Goal: Information Seeking & Learning: Learn about a topic

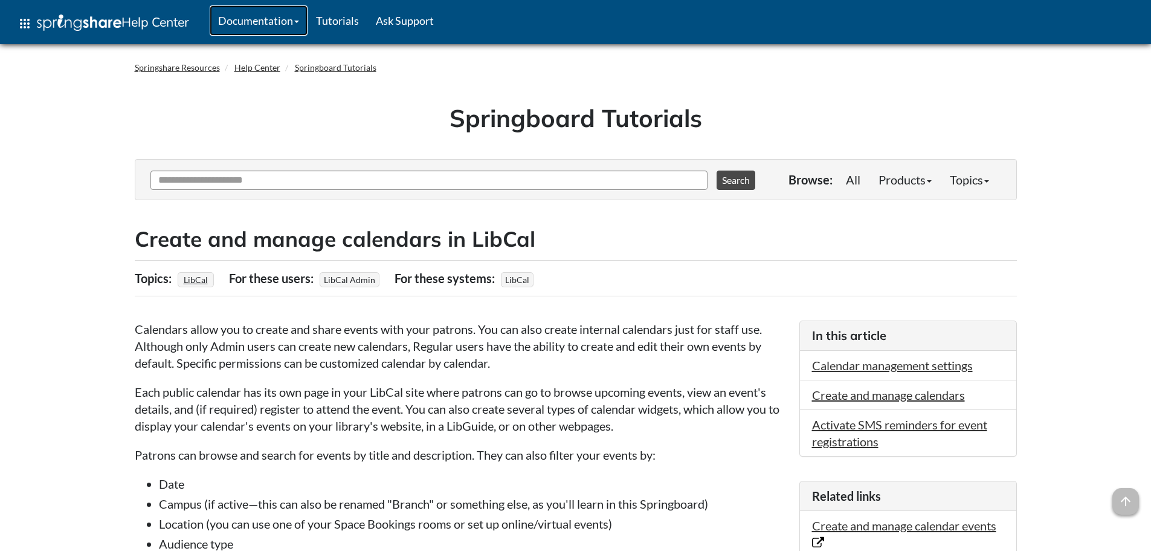
click at [303, 19] on link "Documentation" at bounding box center [259, 20] width 98 height 30
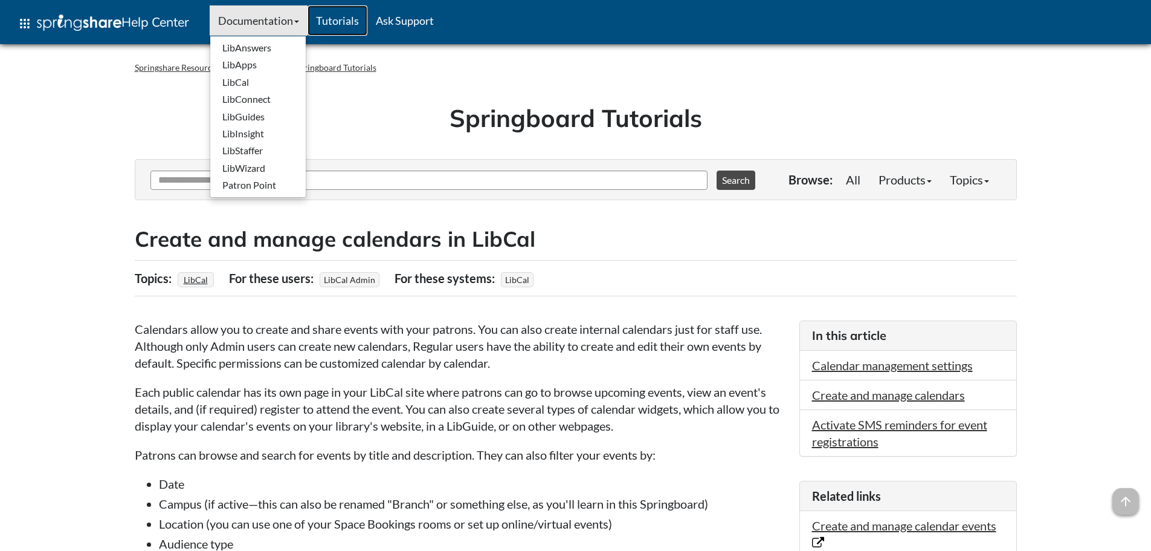
click at [349, 22] on link "Tutorials" at bounding box center [338, 20] width 60 height 30
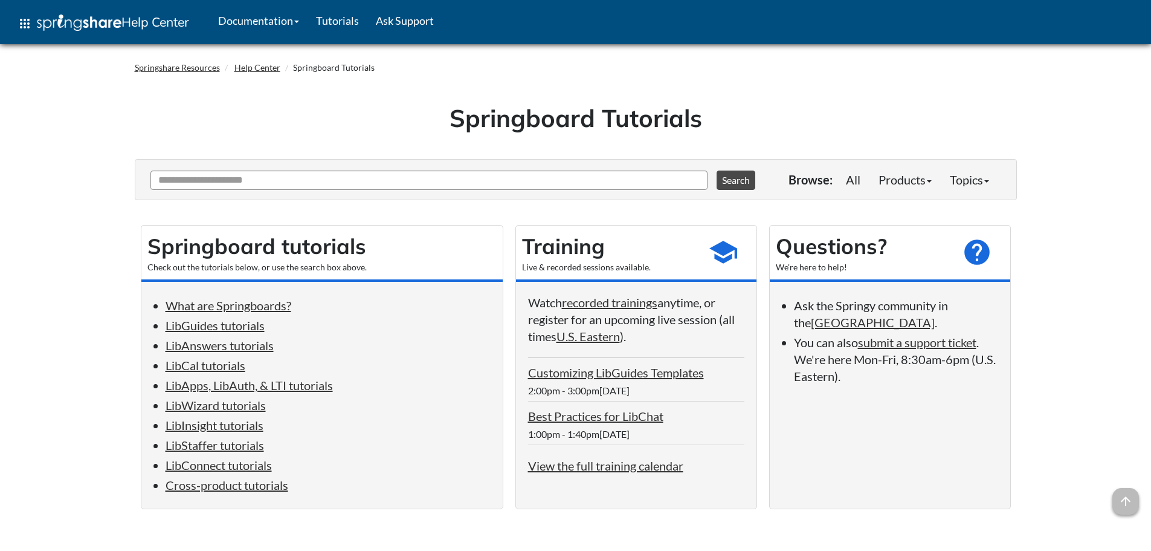
click at [905, 166] on div "Ask Another Question 0 options available. Use up and down arrows to browse avai…" at bounding box center [575, 180] width 875 height 34
click at [901, 178] on link "Products" at bounding box center [905, 179] width 71 height 24
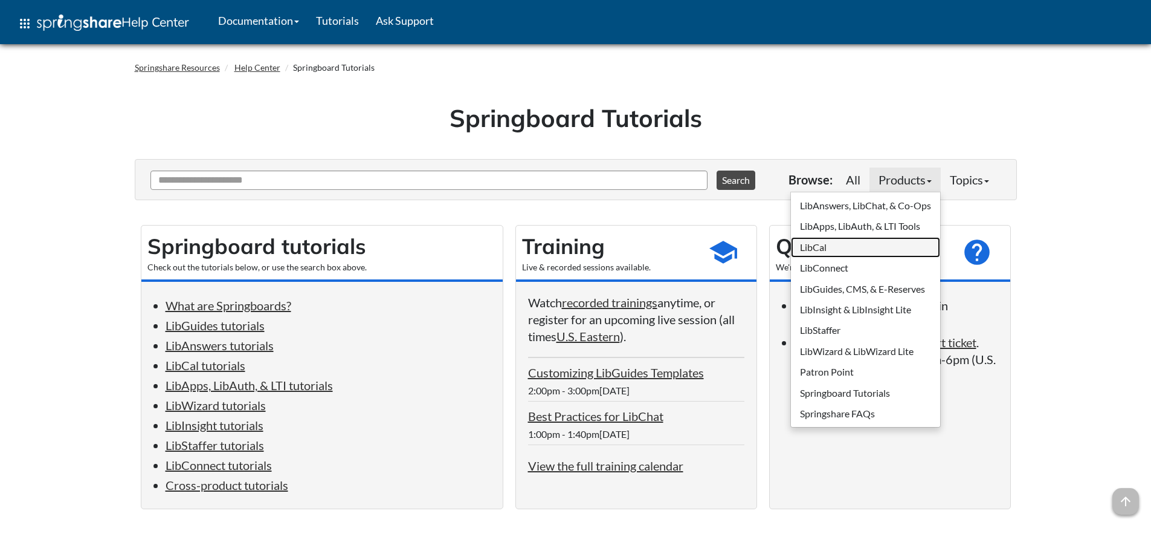
click at [826, 248] on link "LibCal" at bounding box center [865, 247] width 149 height 21
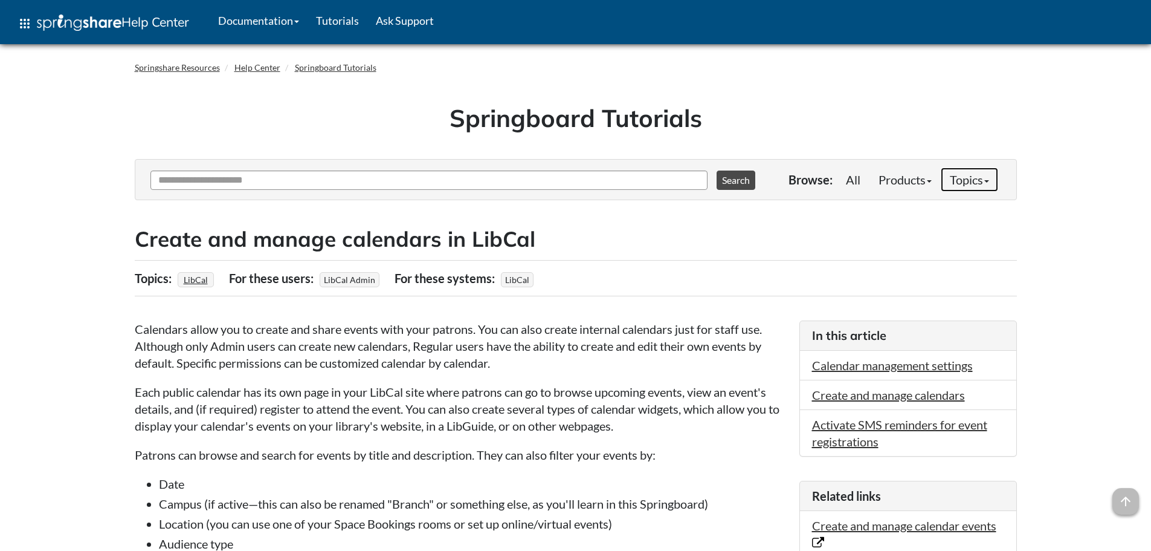
click at [984, 181] on b at bounding box center [986, 181] width 5 height 2
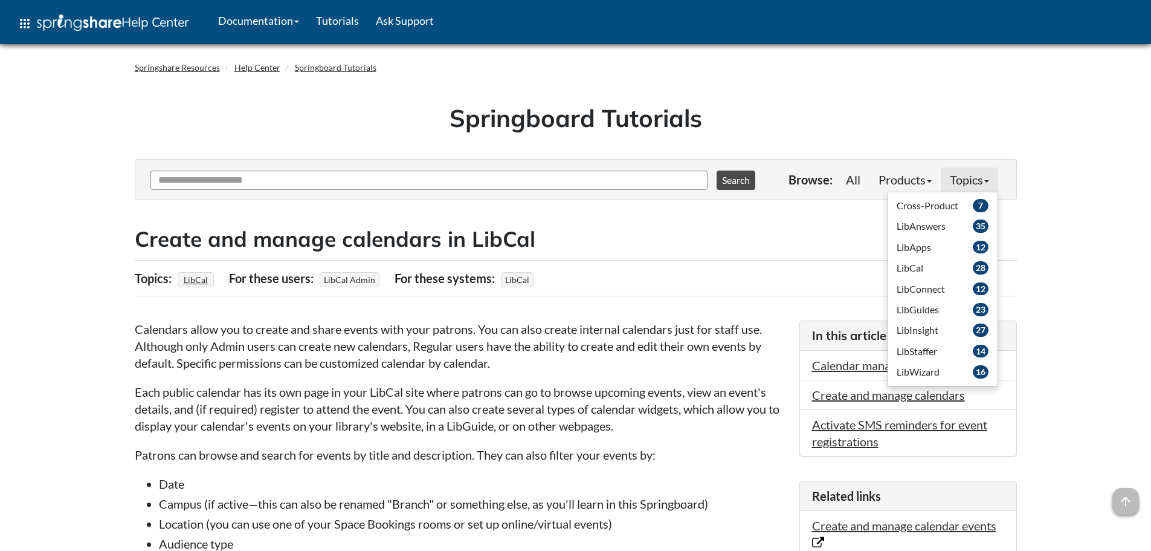
click at [279, 124] on h1 "Springboard Tutorials" at bounding box center [576, 118] width 864 height 34
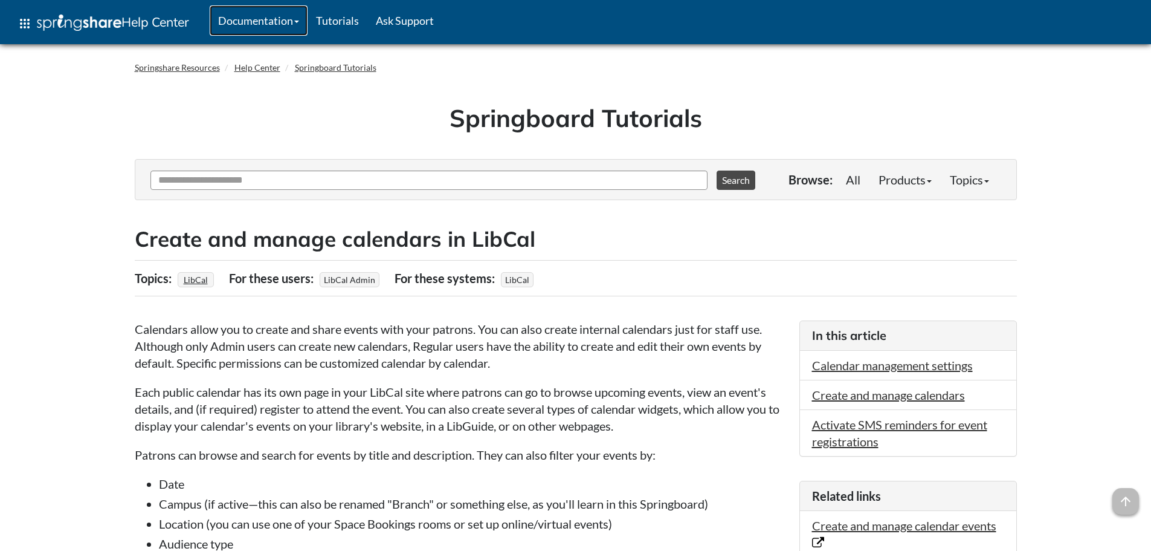
click at [308, 18] on link "Documentation" at bounding box center [259, 20] width 98 height 30
